Goal: Communication & Community: Ask a question

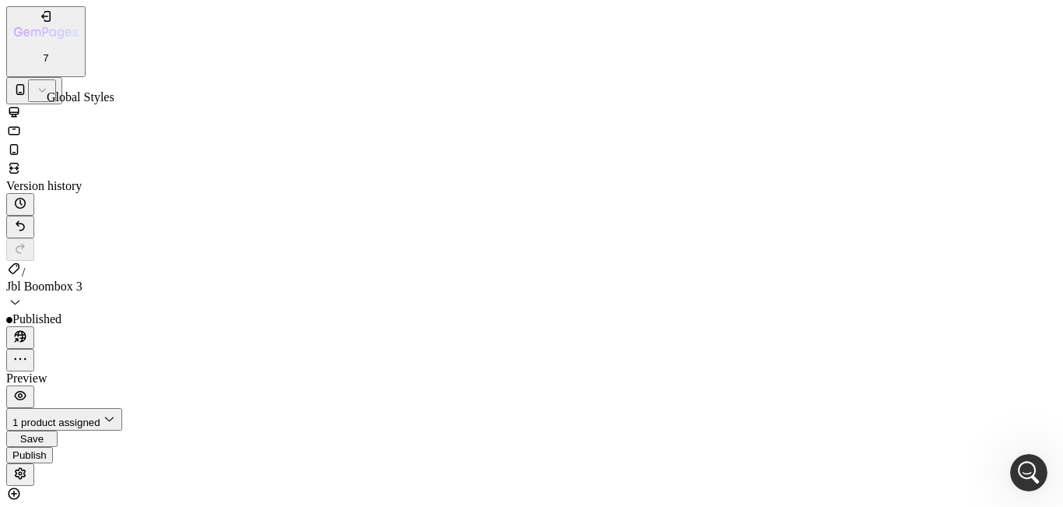
scroll to position [774, 0]
click at [19, 107] on icon at bounding box center [14, 112] width 10 height 10
type input "20"
type input "11"
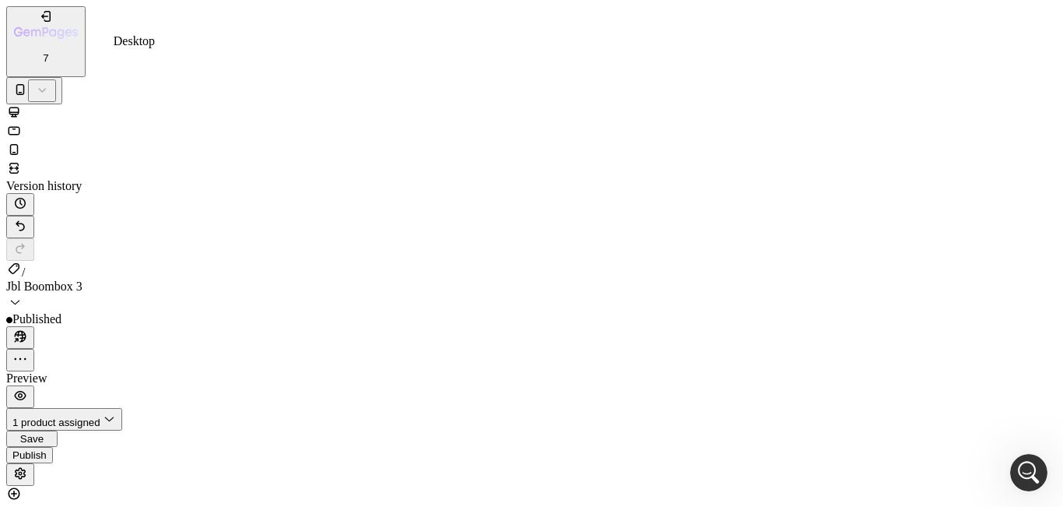
type input "24"
click at [20, 487] on icon at bounding box center [15, 493] width 12 height 12
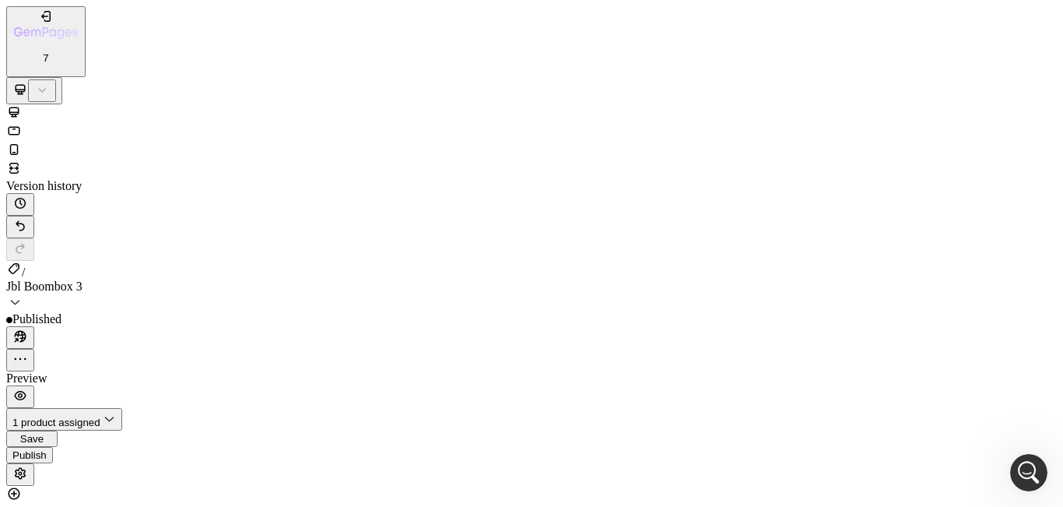
scroll to position [0, 0]
click at [28, 328] on icon "button" at bounding box center [20, 336] width 16 height 16
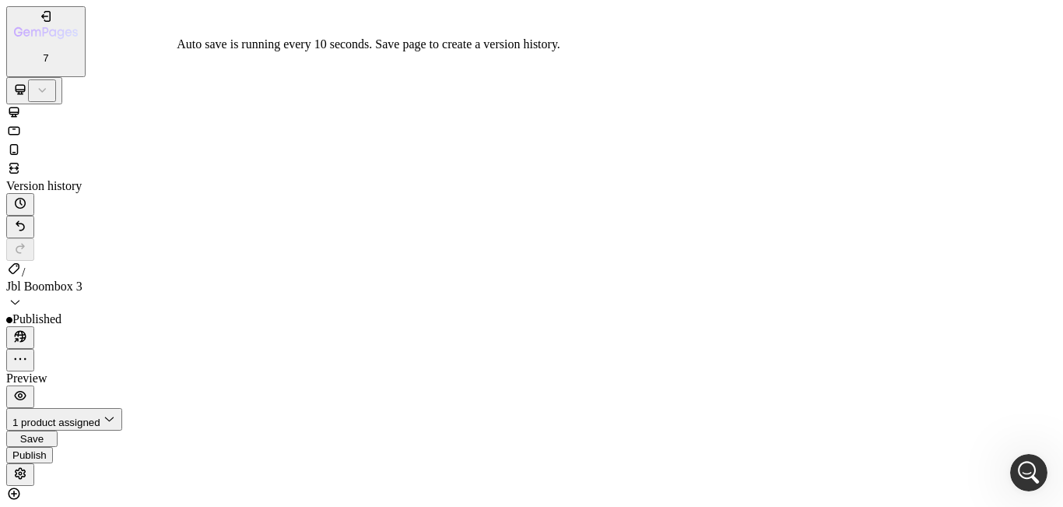
click at [44, 433] on span "Save" at bounding box center [31, 439] width 23 height 12
click at [47, 455] on div "Publish" at bounding box center [29, 461] width 34 height 12
click at [19, 338] on icon "button" at bounding box center [17, 340] width 4 height 4
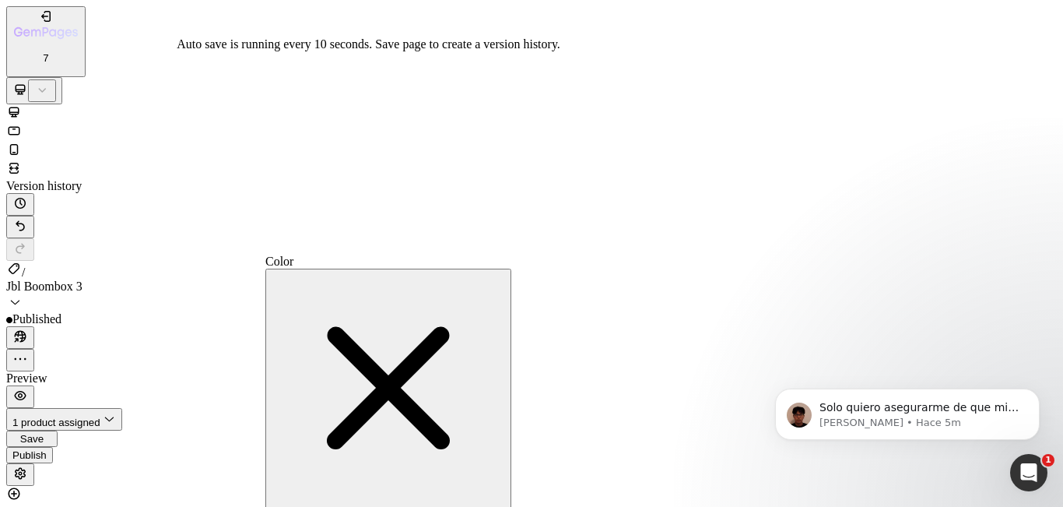
click at [44, 433] on span "Save" at bounding box center [31, 439] width 23 height 12
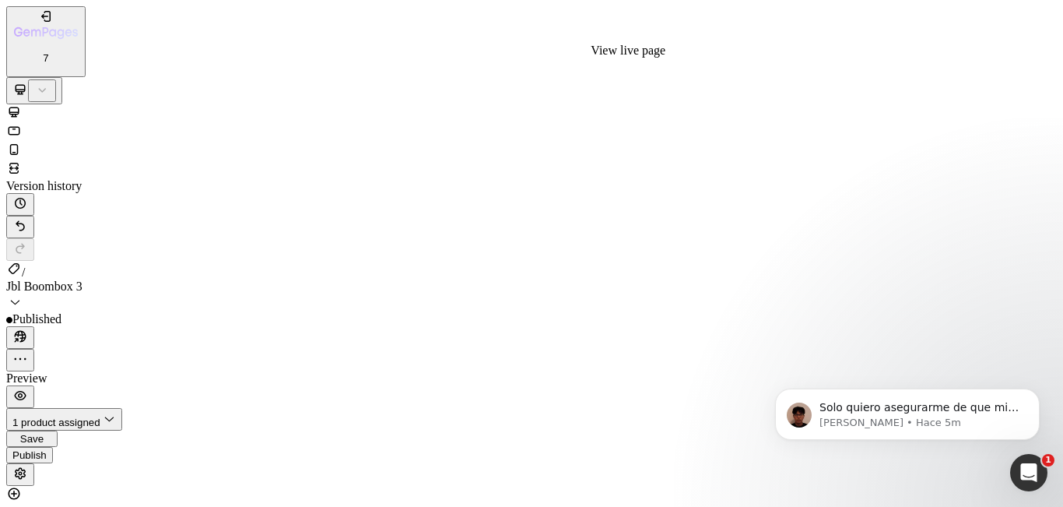
click at [28, 328] on icon "button" at bounding box center [20, 336] width 16 height 16
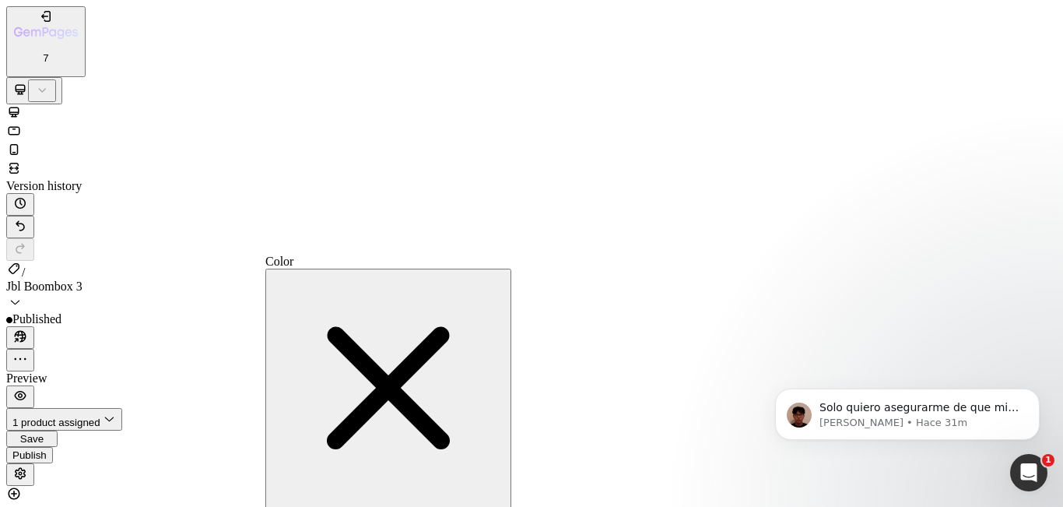
click at [47, 449] on div "Publish" at bounding box center [29, 455] width 34 height 12
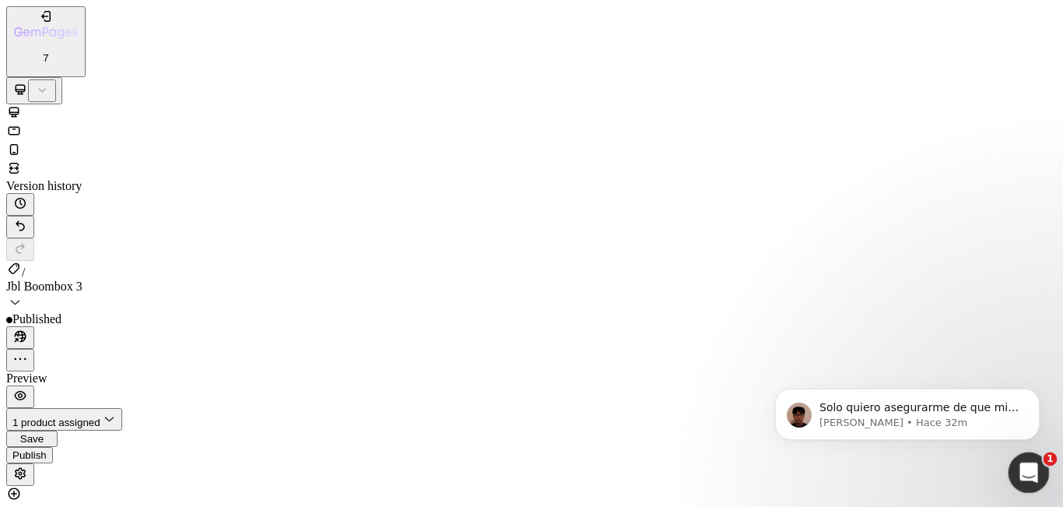
click at [1027, 462] on icon "Abrir Intercom Messenger" at bounding box center [1027, 471] width 26 height 26
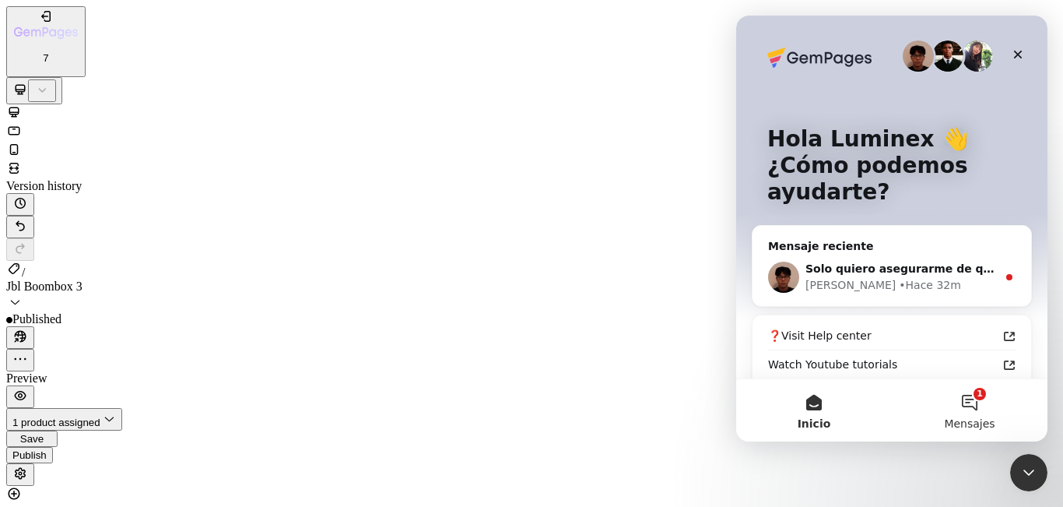
click at [973, 408] on button "1 Mensajes" at bounding box center [970, 410] width 156 height 62
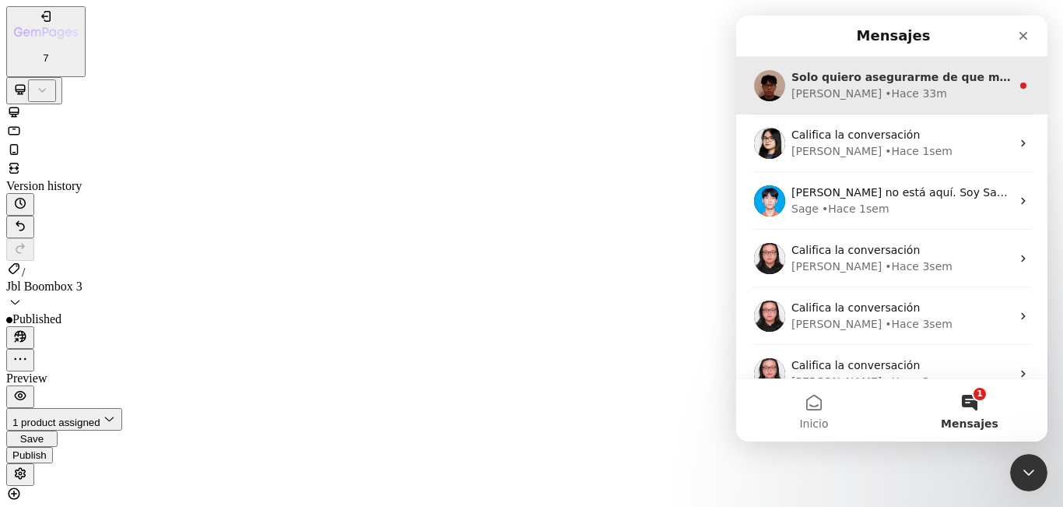
click at [901, 91] on div "[PERSON_NAME] • Hace 33m" at bounding box center [902, 94] width 220 height 16
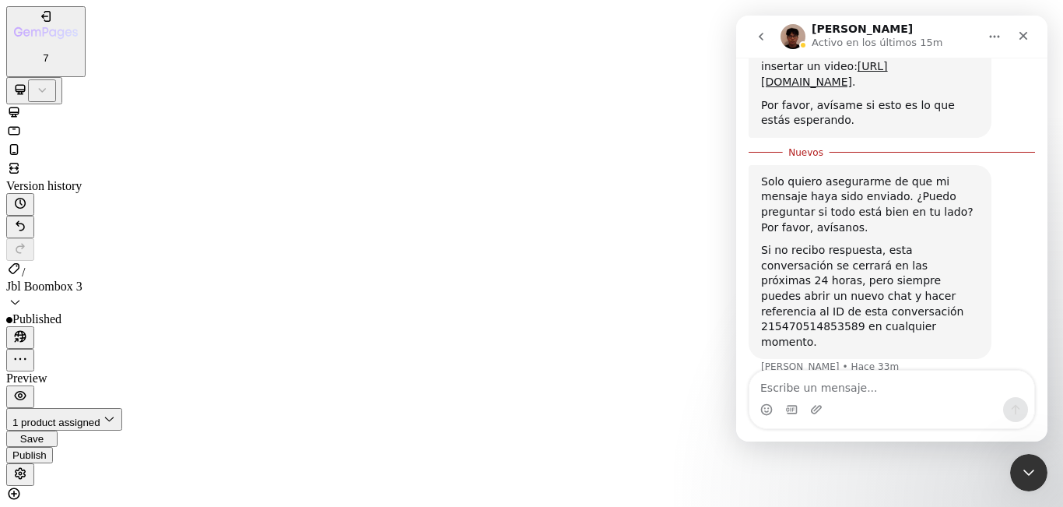
scroll to position [950, 0]
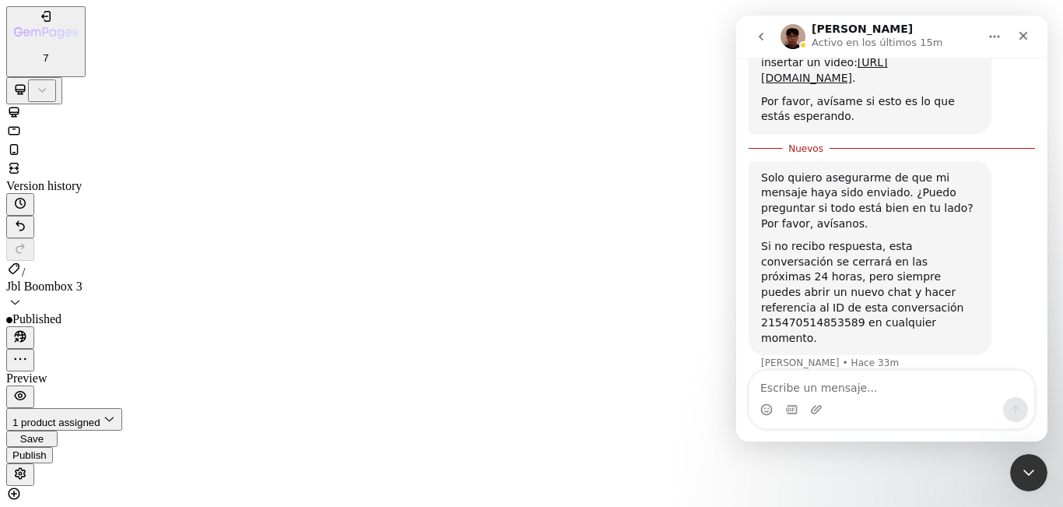
click at [852, 384] on textarea "Escribe un mensaje..." at bounding box center [892, 384] width 285 height 26
type textarea "No entendi la verdascomo se cuben los videos"
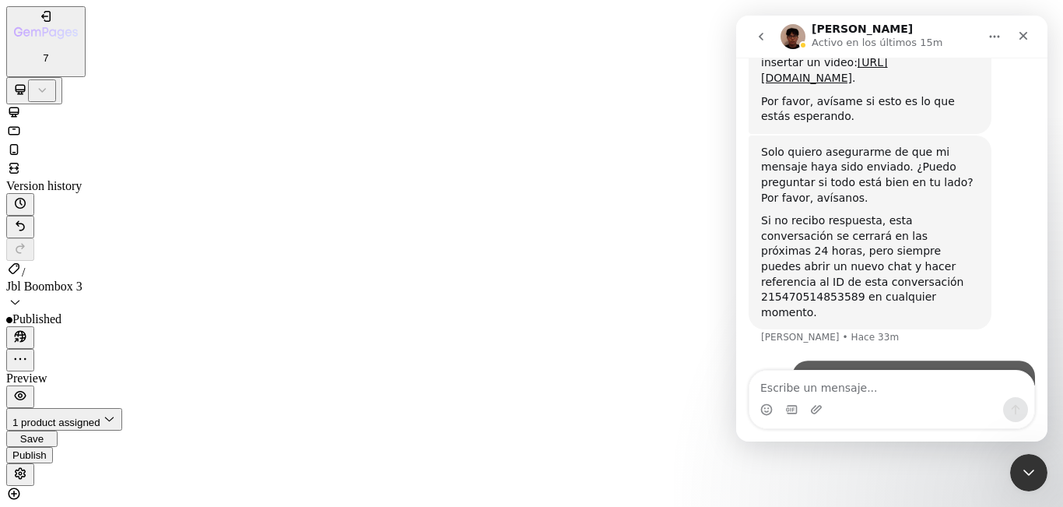
scroll to position [985, 0]
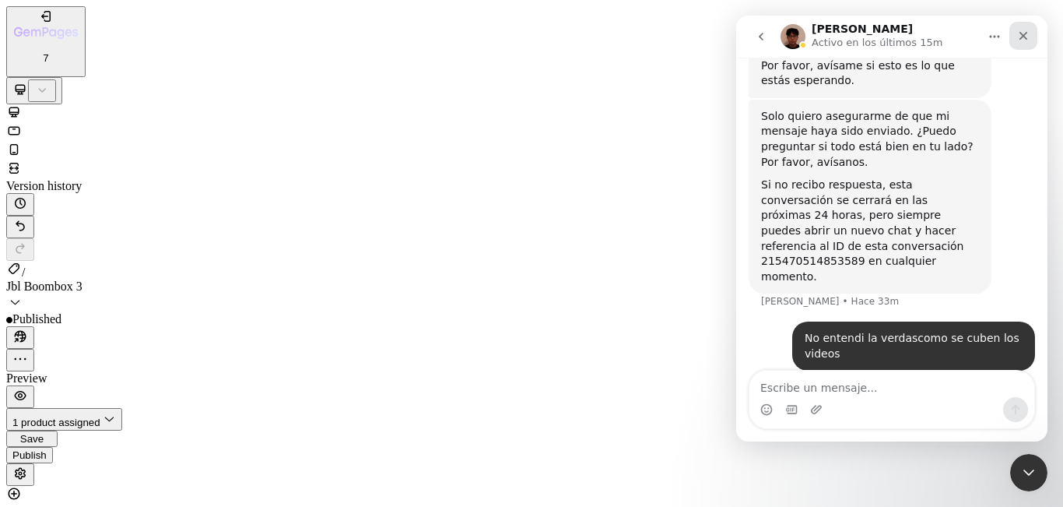
click at [1026, 30] on icon "Cerrar" at bounding box center [1023, 36] width 12 height 12
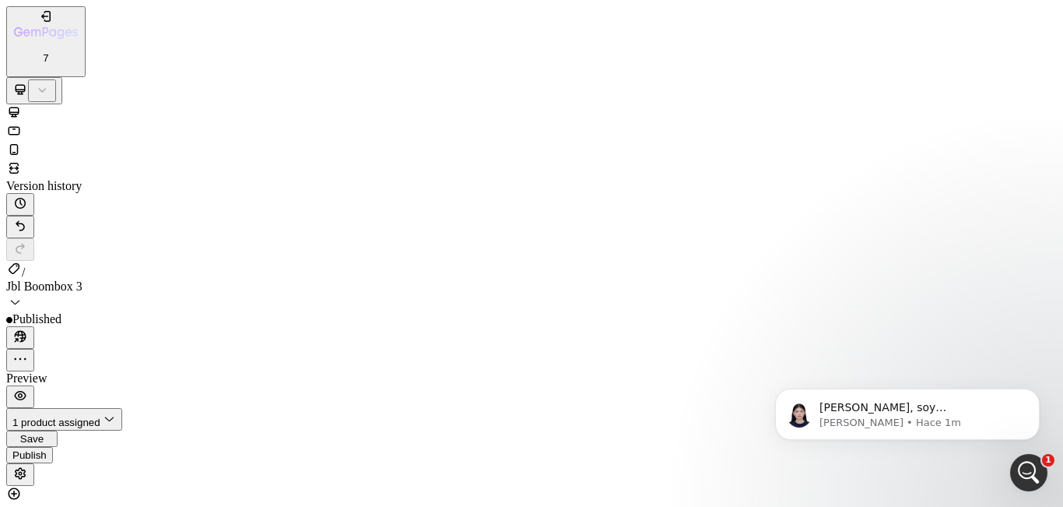
scroll to position [1144, 0]
click at [47, 449] on div "Publish" at bounding box center [29, 455] width 34 height 12
click at [19, 338] on icon "button" at bounding box center [17, 340] width 4 height 4
